Goal: Transaction & Acquisition: Purchase product/service

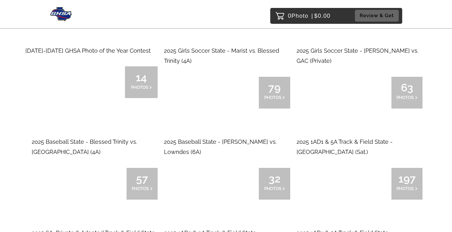
scroll to position [75, 0]
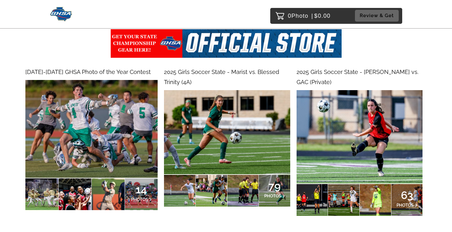
click at [360, 165] on img at bounding box center [360, 136] width 126 height 93
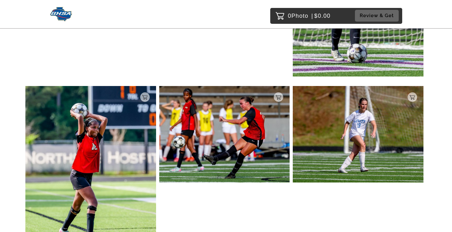
scroll to position [2724, 0]
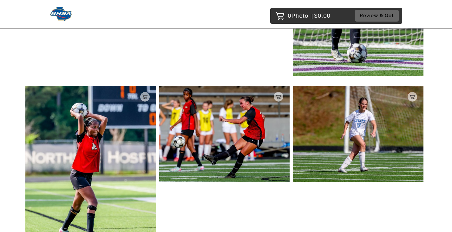
click at [130, 142] on img at bounding box center [90, 174] width 131 height 177
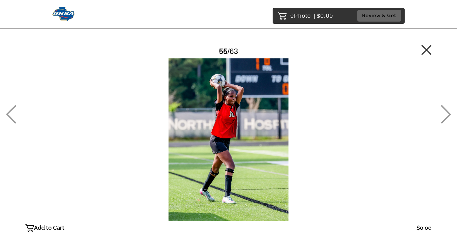
click at [248, 123] on div at bounding box center [228, 139] width 406 height 162
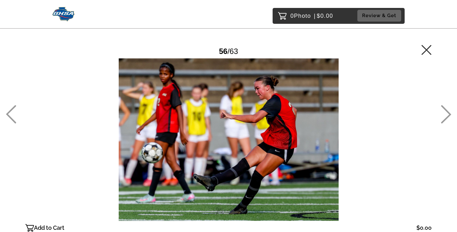
click at [10, 118] on icon at bounding box center [11, 114] width 10 height 18
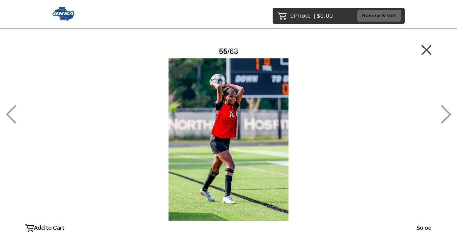
click at [45, 226] on p "Add to Cart" at bounding box center [49, 228] width 30 height 10
click at [386, 13] on button "Review & Get" at bounding box center [379, 16] width 44 height 12
